Goal: Task Accomplishment & Management: Complete application form

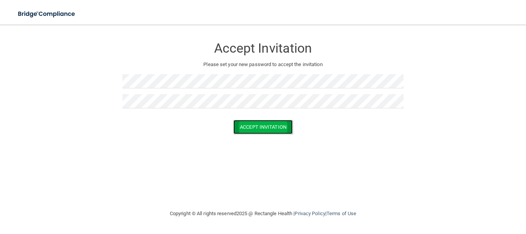
click at [250, 128] on button "Accept Invitation" at bounding box center [262, 127] width 59 height 14
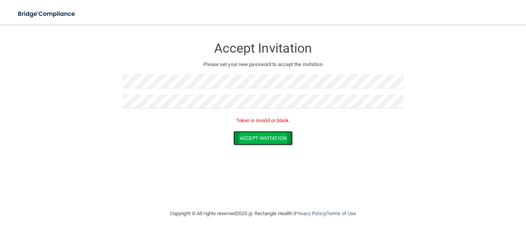
click at [259, 137] on button "Accept Invitation" at bounding box center [262, 138] width 59 height 14
click at [258, 139] on button "Accept Invitation" at bounding box center [262, 138] width 59 height 14
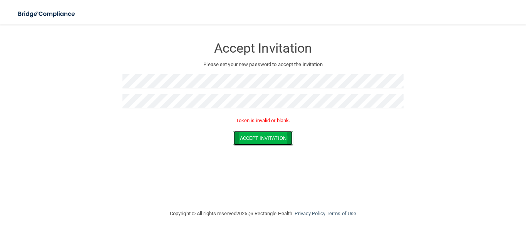
click at [254, 139] on button "Accept Invitation" at bounding box center [262, 138] width 59 height 14
click at [249, 142] on button "Accept Invitation" at bounding box center [262, 138] width 59 height 14
click at [244, 137] on button "Accept Invitation" at bounding box center [262, 138] width 59 height 14
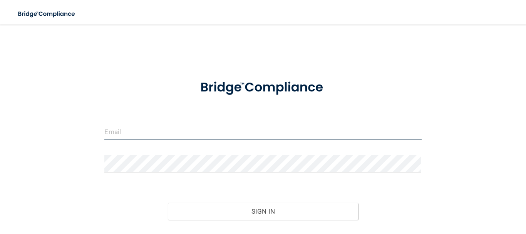
click at [184, 135] on input "email" at bounding box center [262, 131] width 317 height 17
type input "rdhsc1991@yahoo.com"
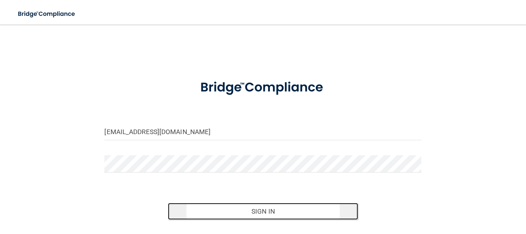
click at [256, 212] on button "Sign In" at bounding box center [263, 211] width 190 height 17
